Goal: Browse casually: Explore the website without a specific task or goal

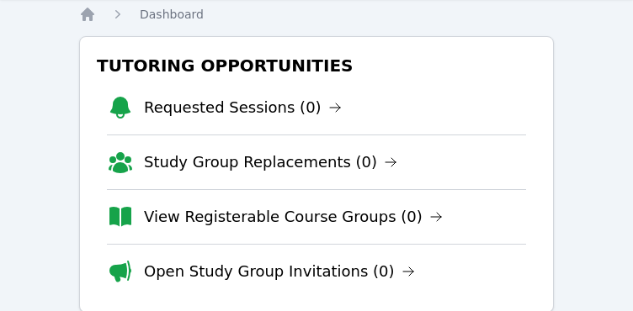
scroll to position [84, 0]
